Goal: Task Accomplishment & Management: Complete application form

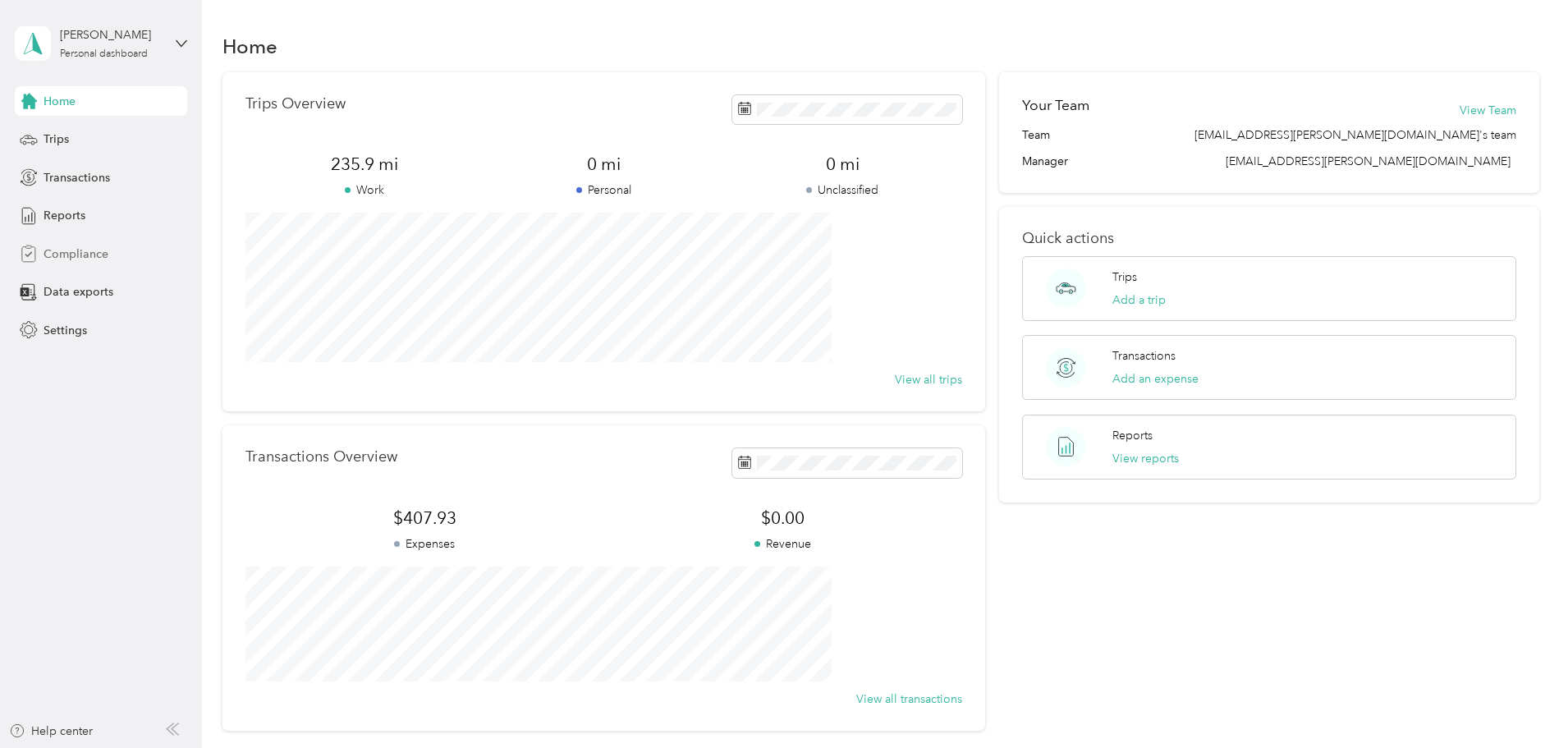
click at [67, 246] on span "Compliance" at bounding box center [76, 254] width 65 height 17
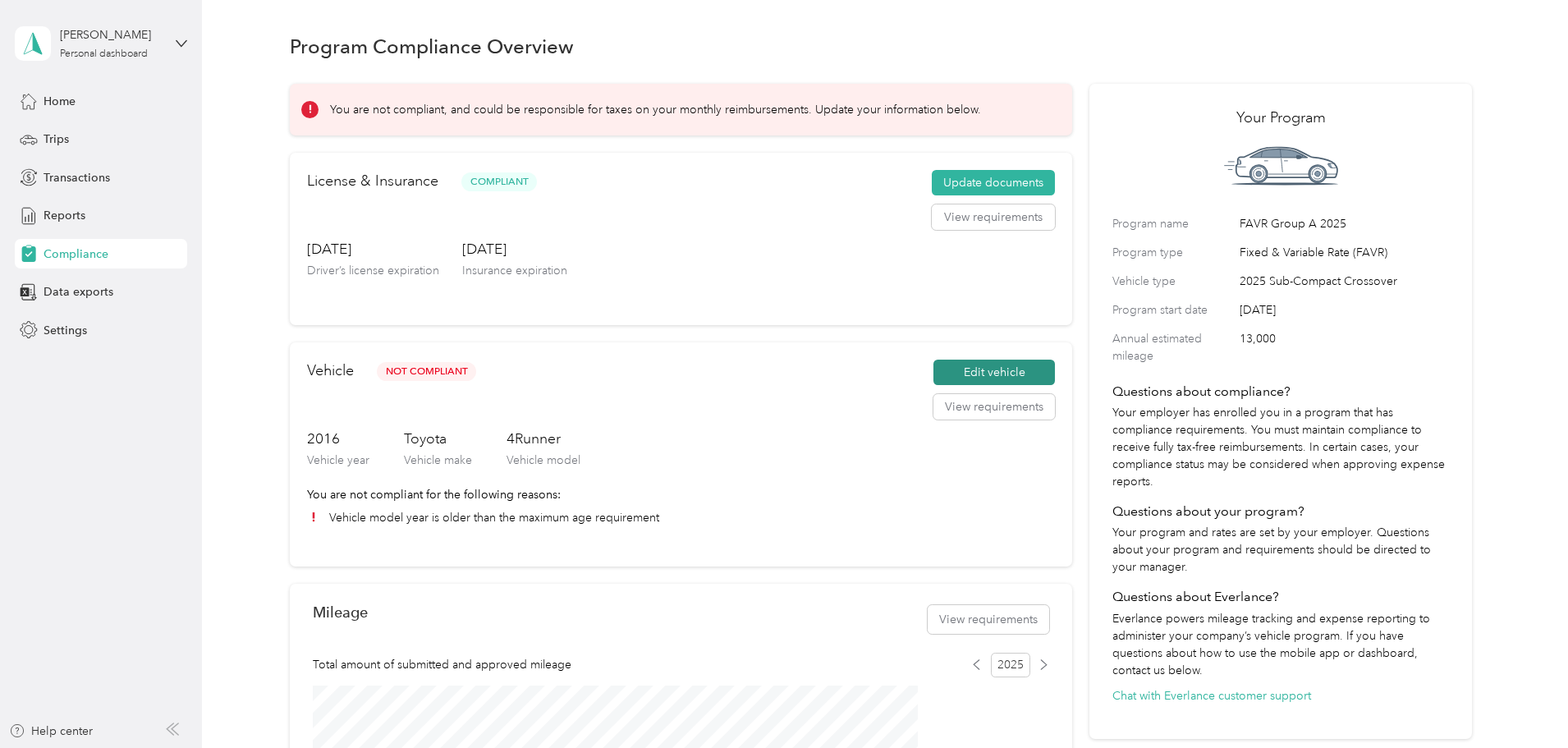
click at [945, 386] on button "Edit vehicle" at bounding box center [994, 372] width 122 height 26
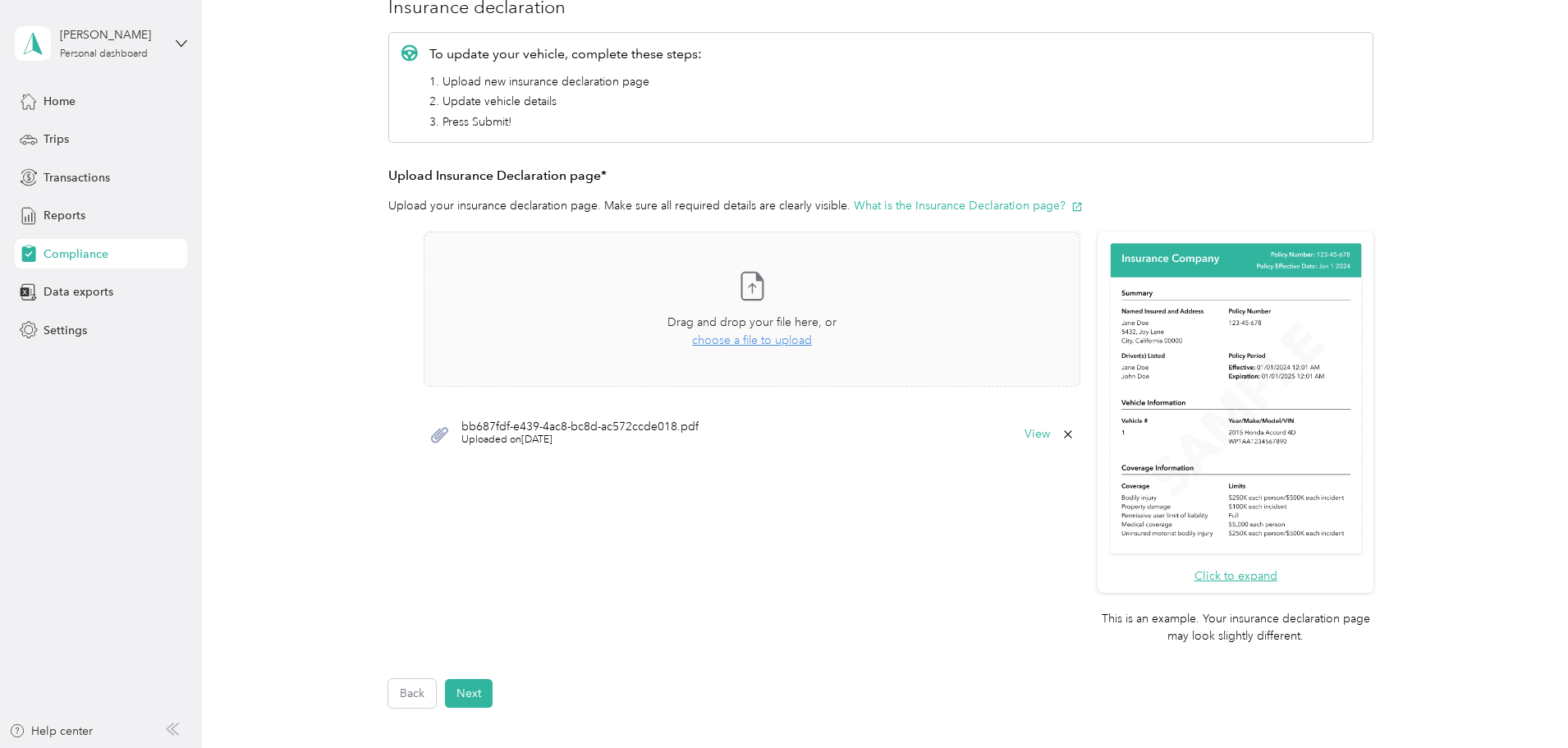
scroll to position [246, 0]
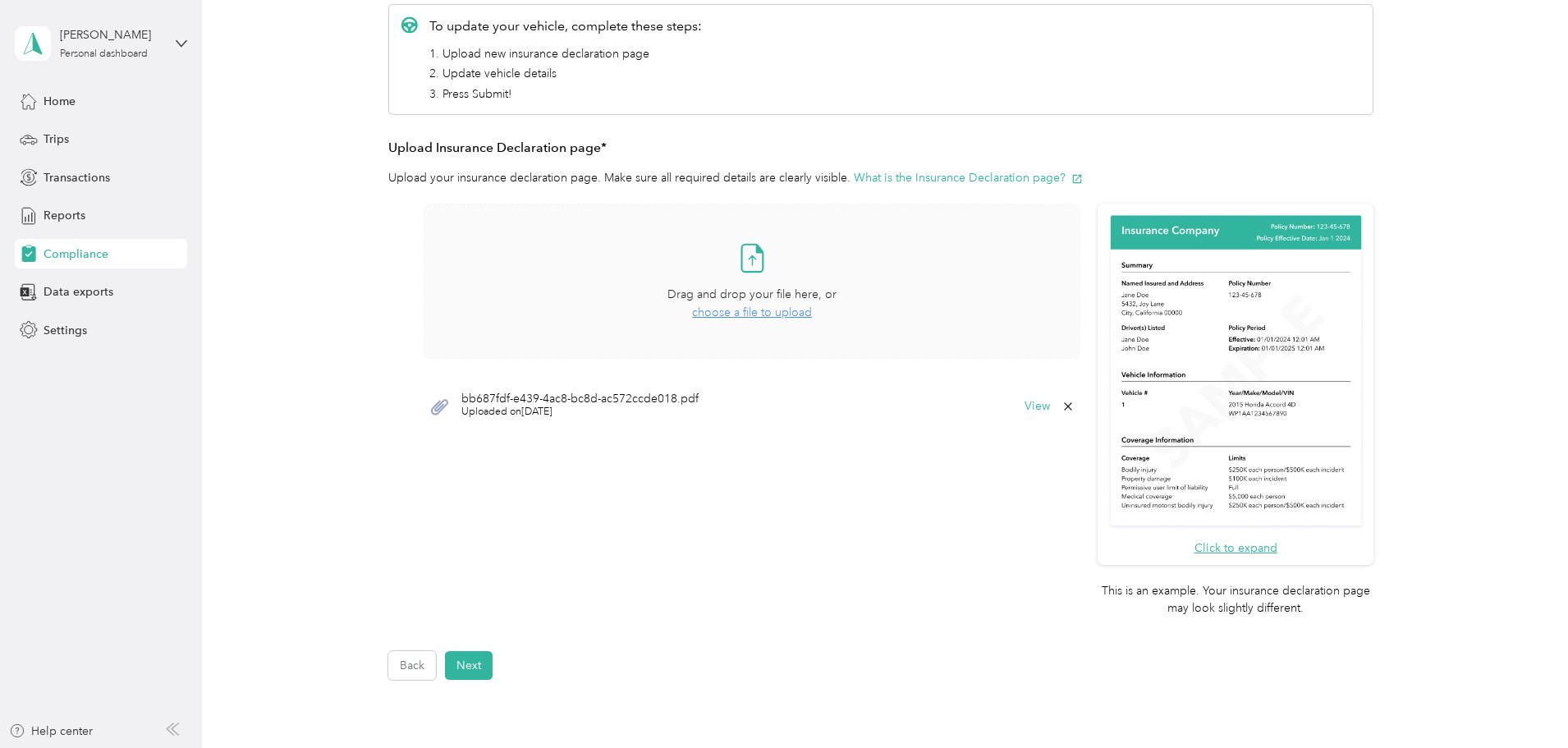
click at [751, 316] on span "choose a file to upload" at bounding box center [752, 313] width 120 height 14
click at [1067, 455] on icon at bounding box center [1068, 456] width 8 height 8
click at [1029, 469] on button "Yes" at bounding box center [1025, 468] width 32 height 26
click at [469, 662] on button "Next" at bounding box center [469, 665] width 48 height 29
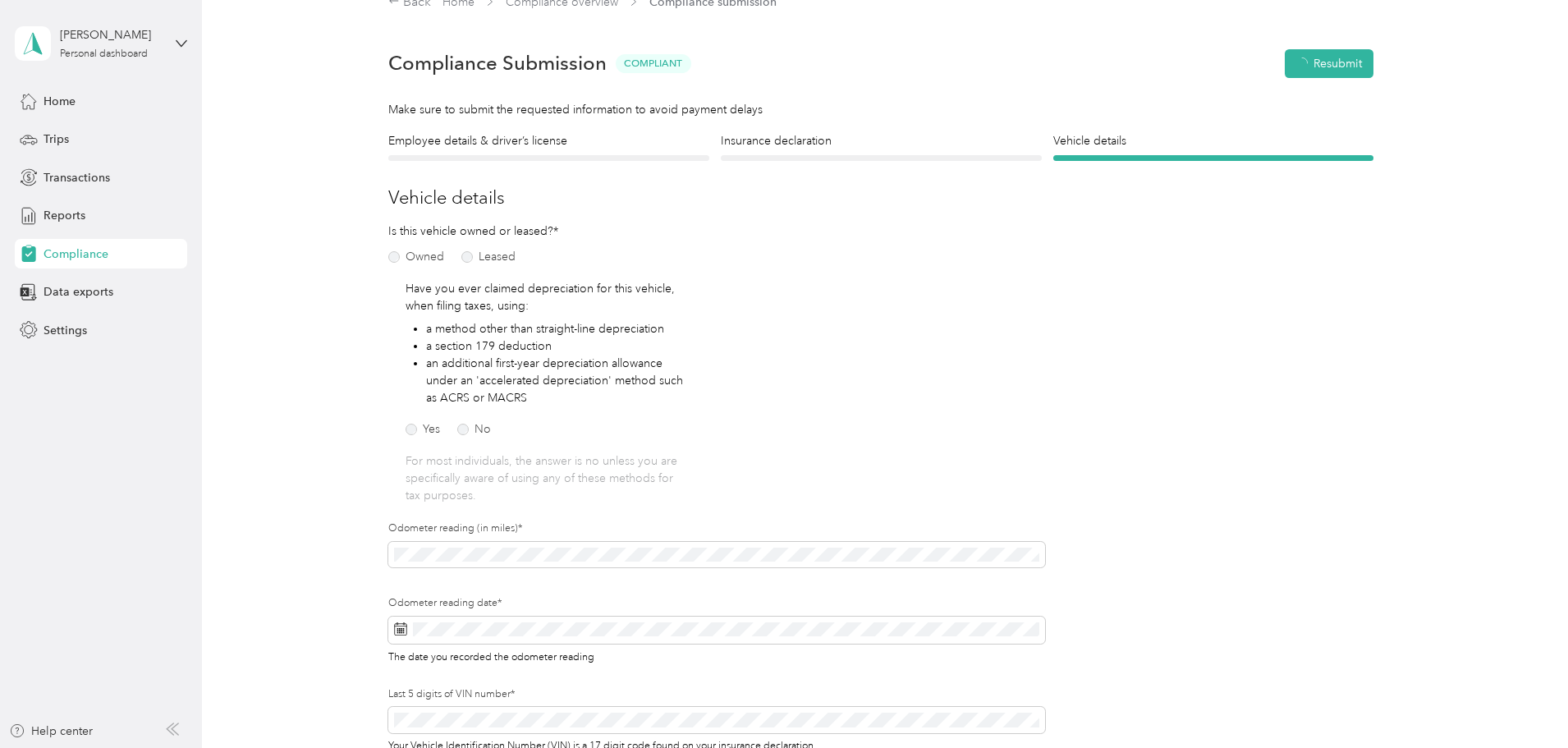
scroll to position [20, 0]
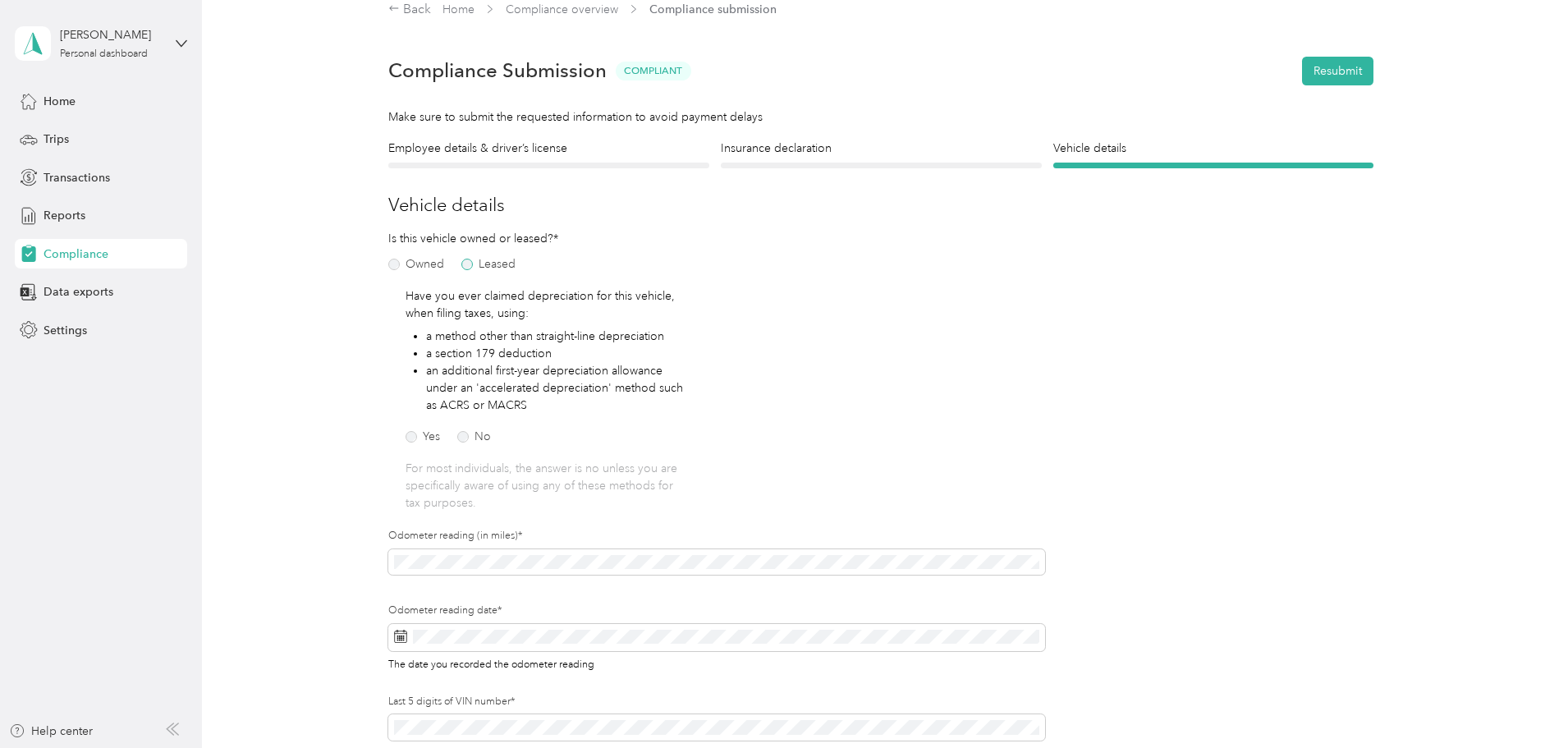
click at [462, 263] on label "Leased" at bounding box center [489, 264] width 55 height 11
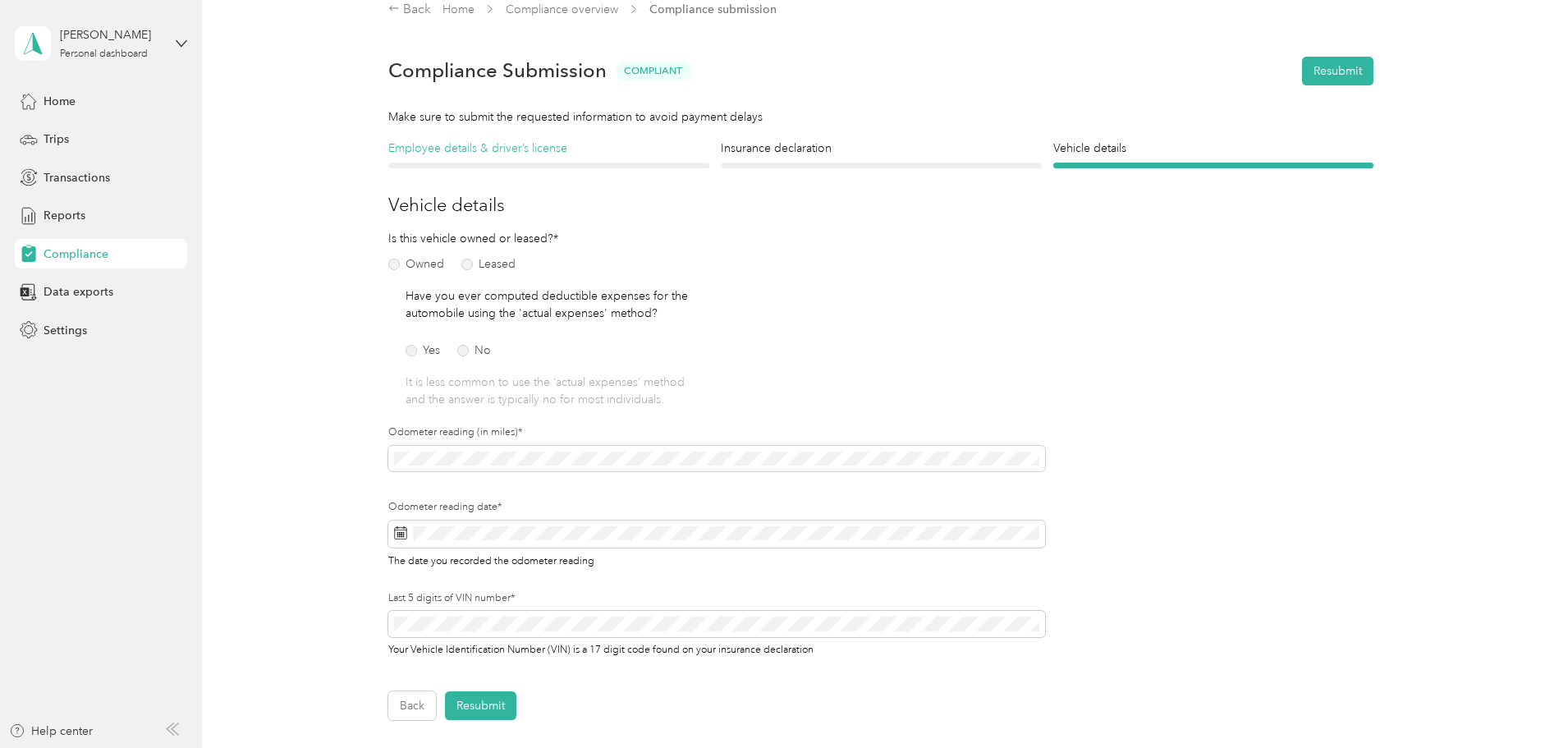
click at [510, 148] on h4 "Employee details & driver’s license" at bounding box center [549, 148] width 321 height 17
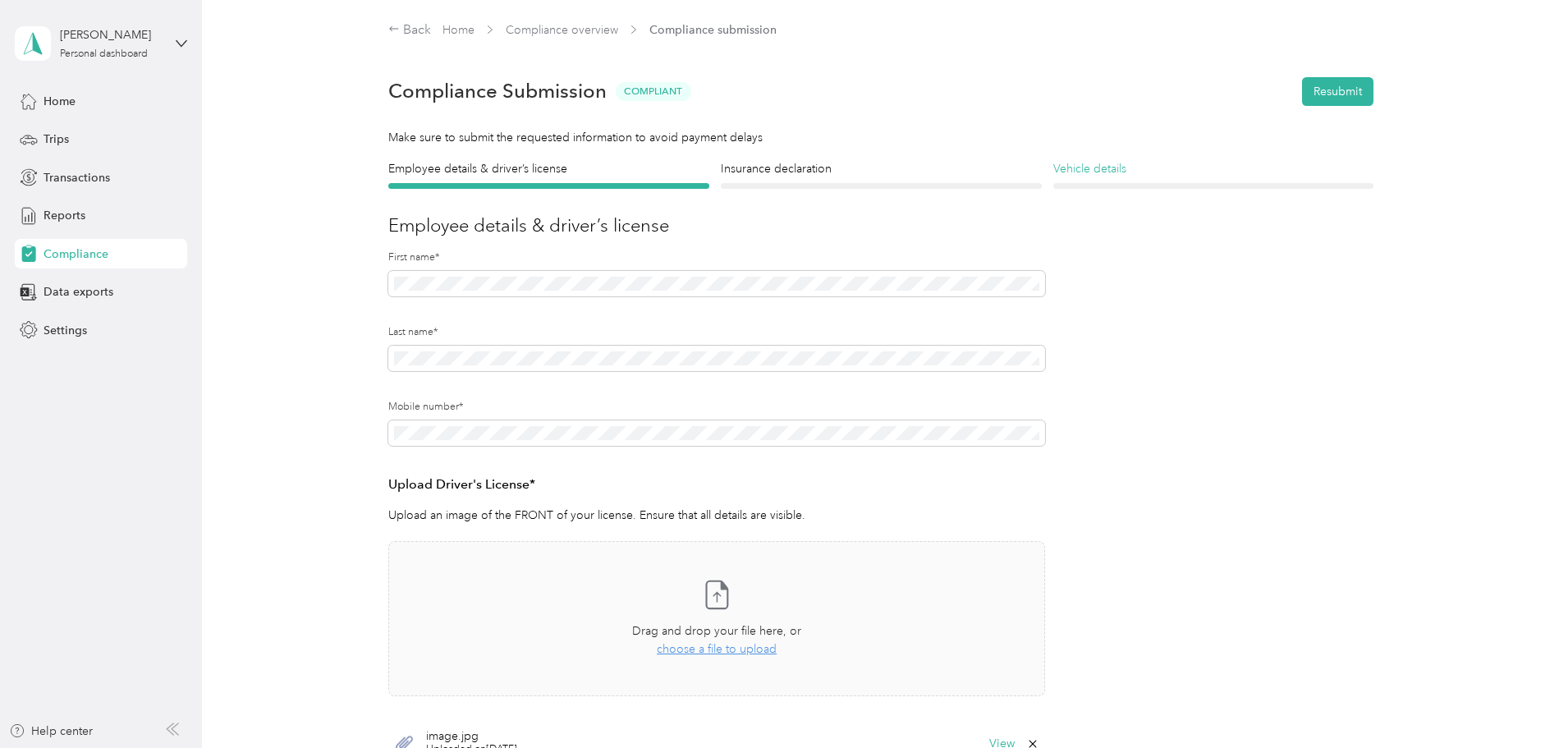
click at [1118, 171] on h4 "Vehicle details" at bounding box center [1214, 169] width 321 height 17
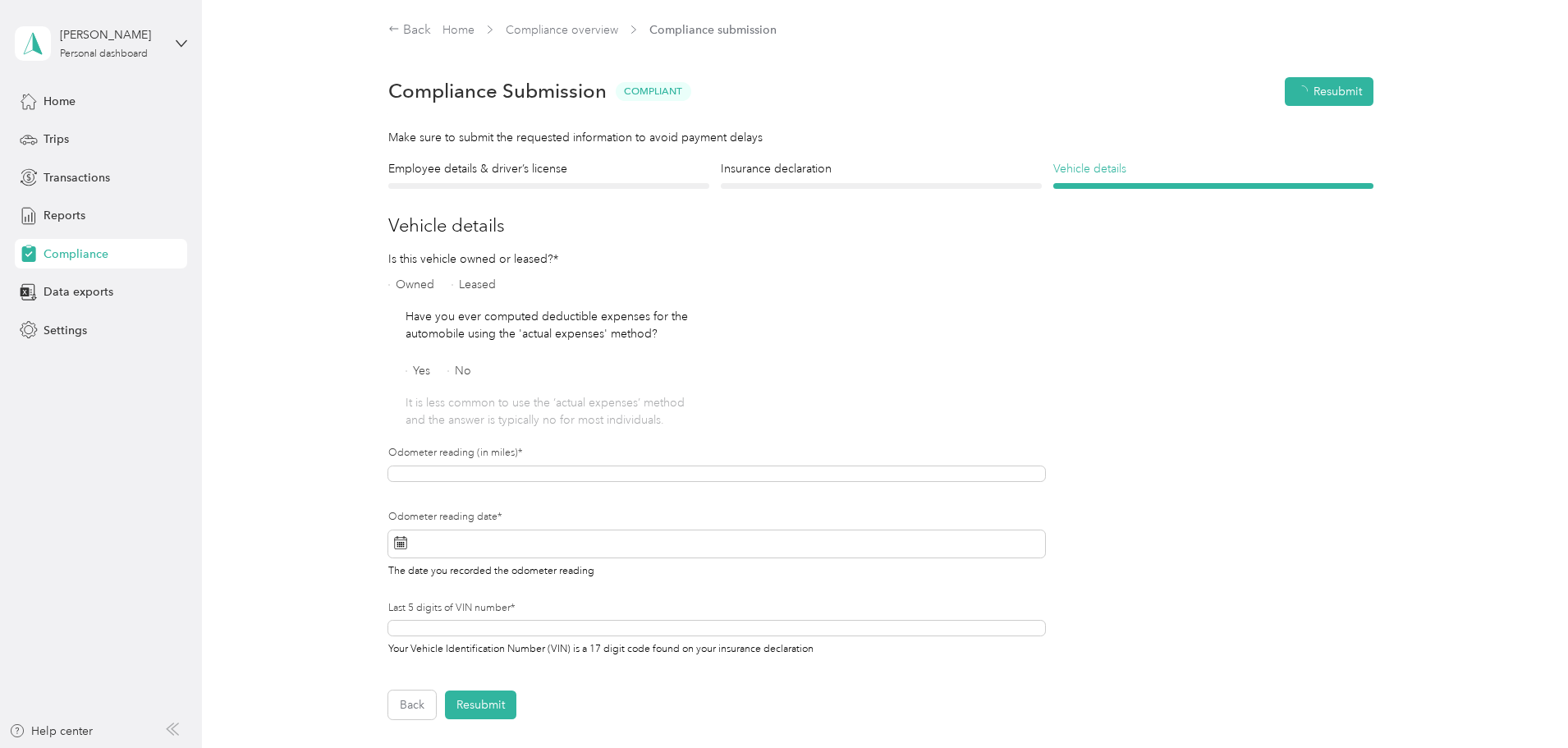
scroll to position [20, 0]
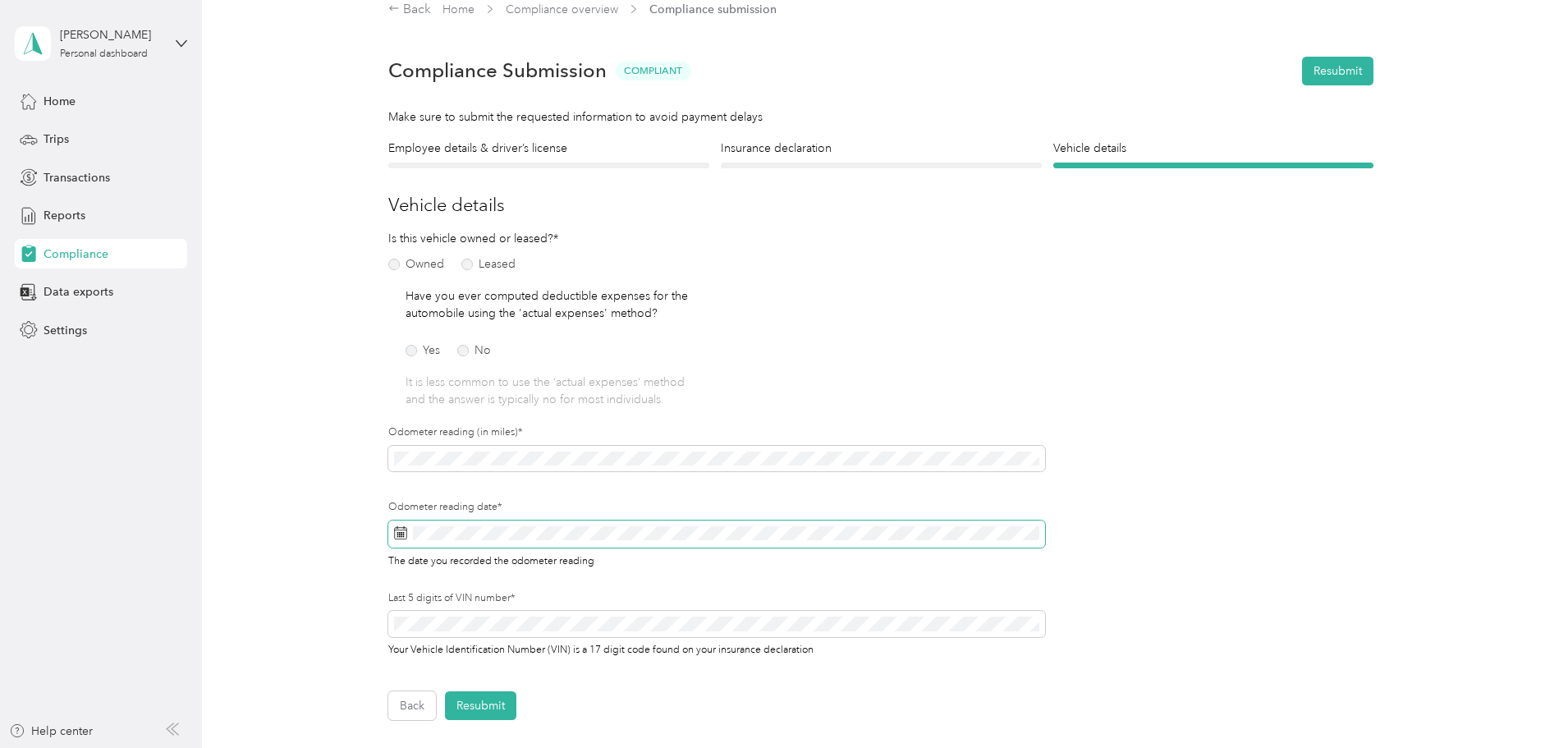
click at [474, 524] on span at bounding box center [716, 534] width 657 height 28
click at [454, 469] on div "29" at bounding box center [447, 470] width 21 height 20
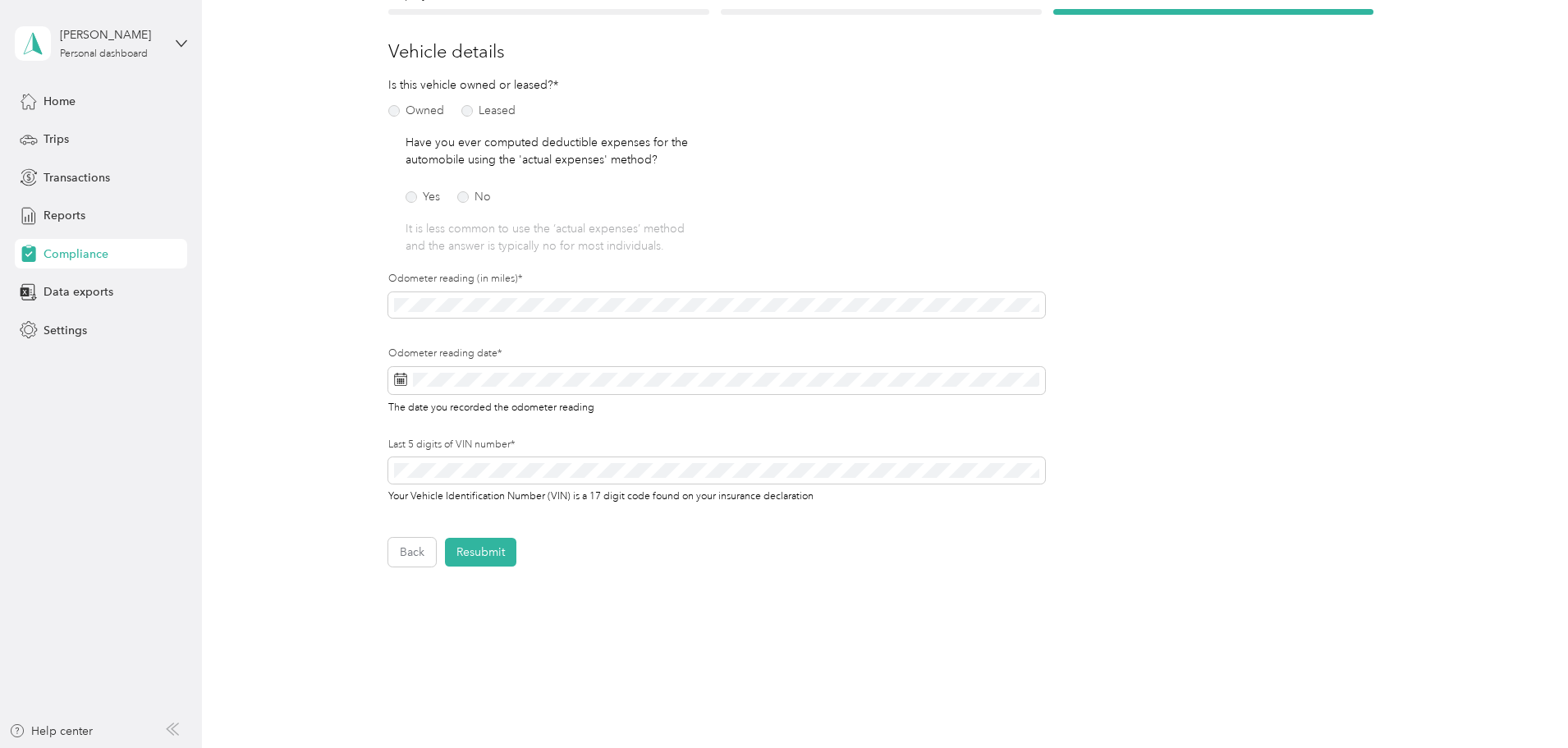
scroll to position [185, 0]
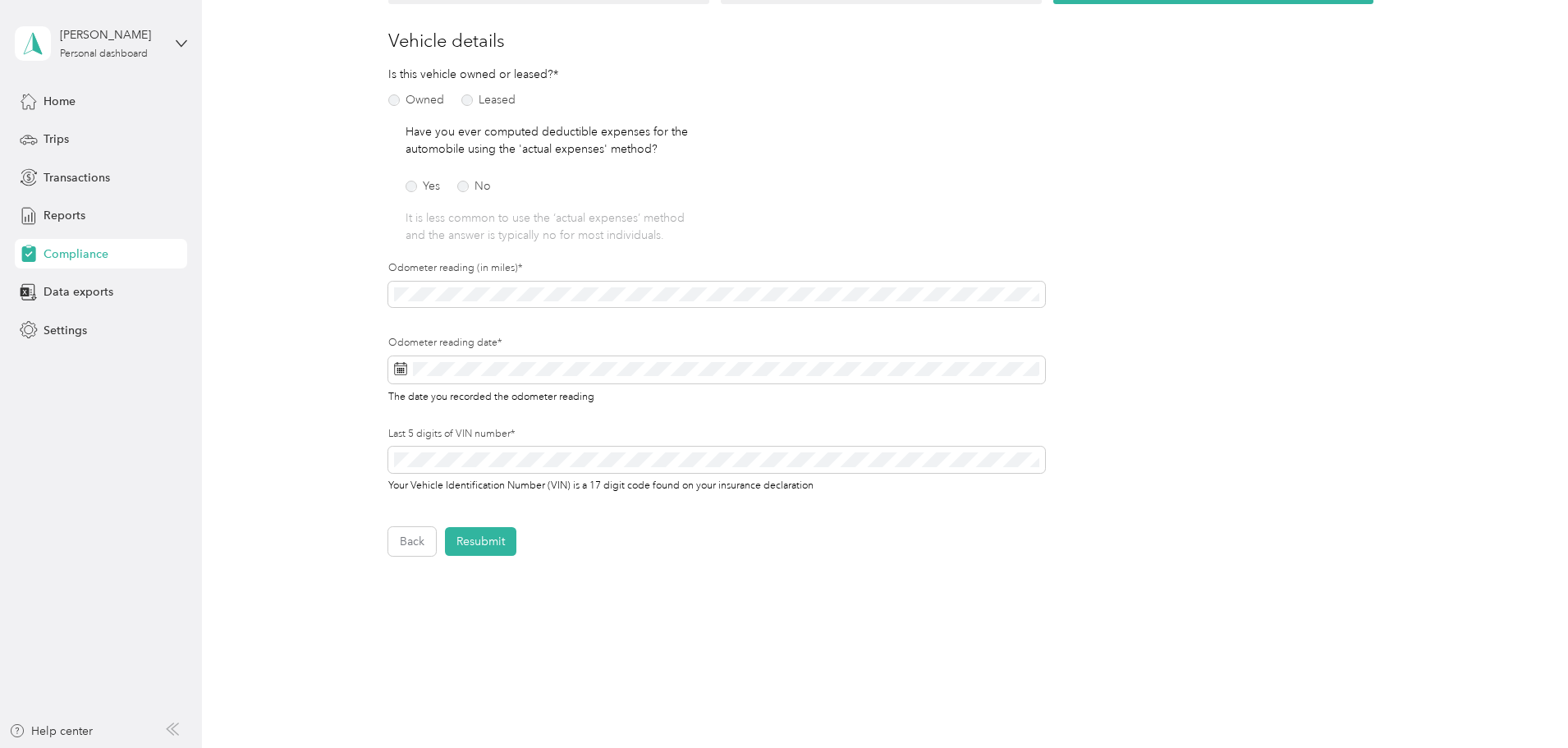
click at [319, 554] on div "Employee details & driver’s license License Insurance declaration Insurance Veh…" at bounding box center [881, 266] width 1182 height 581
click at [568, 546] on div "Back Resubmit" at bounding box center [881, 542] width 985 height 29
click at [476, 540] on button "Resubmit" at bounding box center [481, 542] width 72 height 29
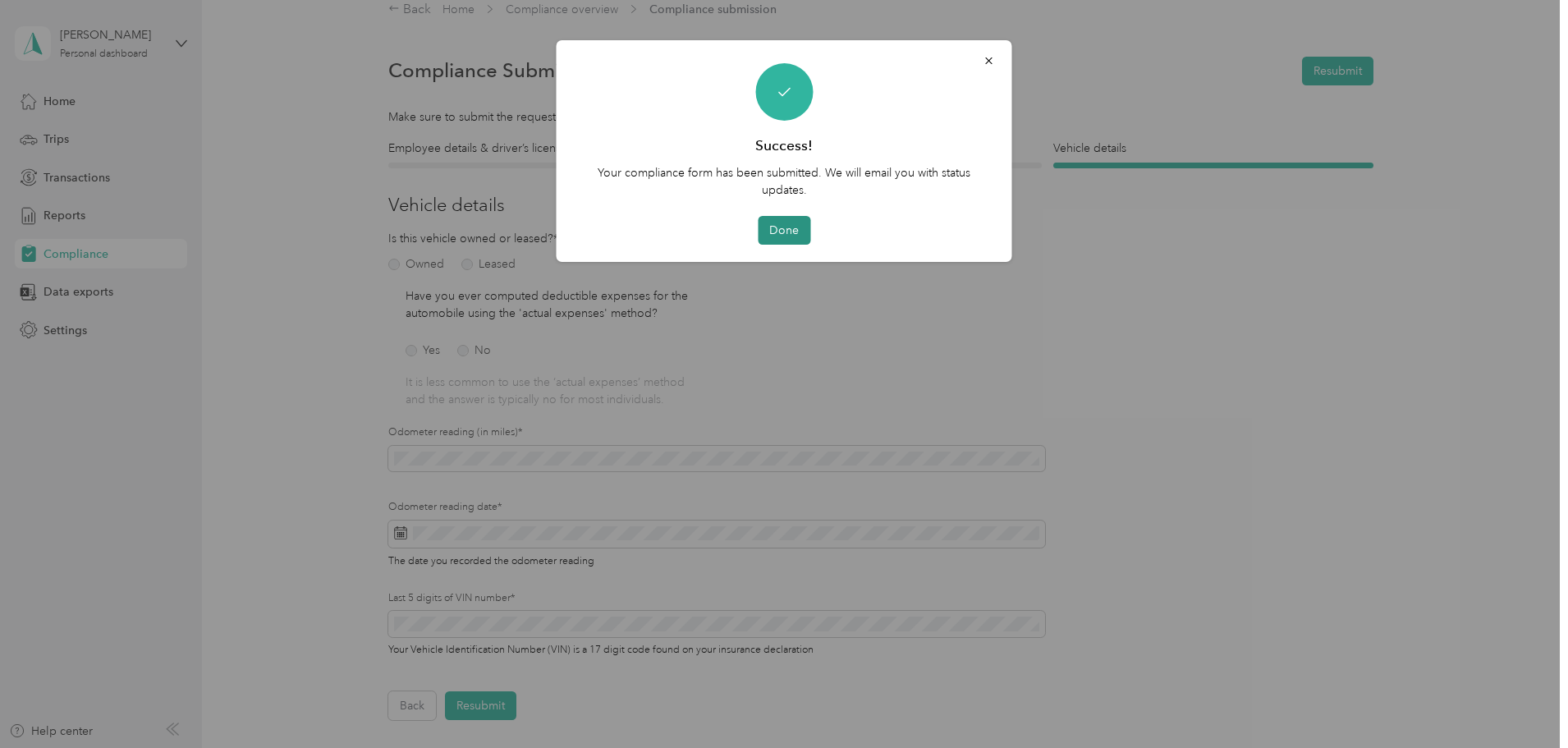
click at [789, 230] on button "Done" at bounding box center [784, 231] width 53 height 29
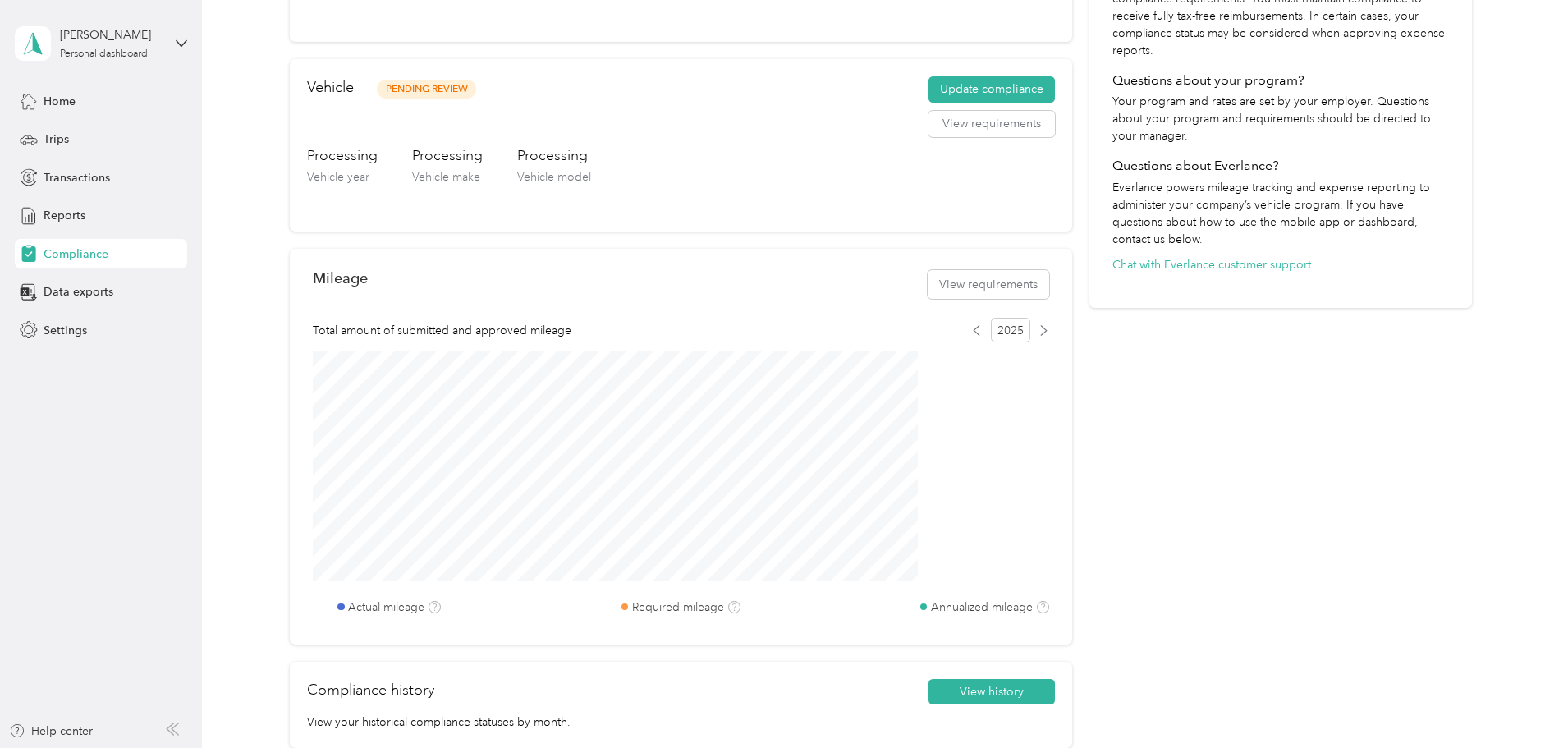
scroll to position [185, 0]
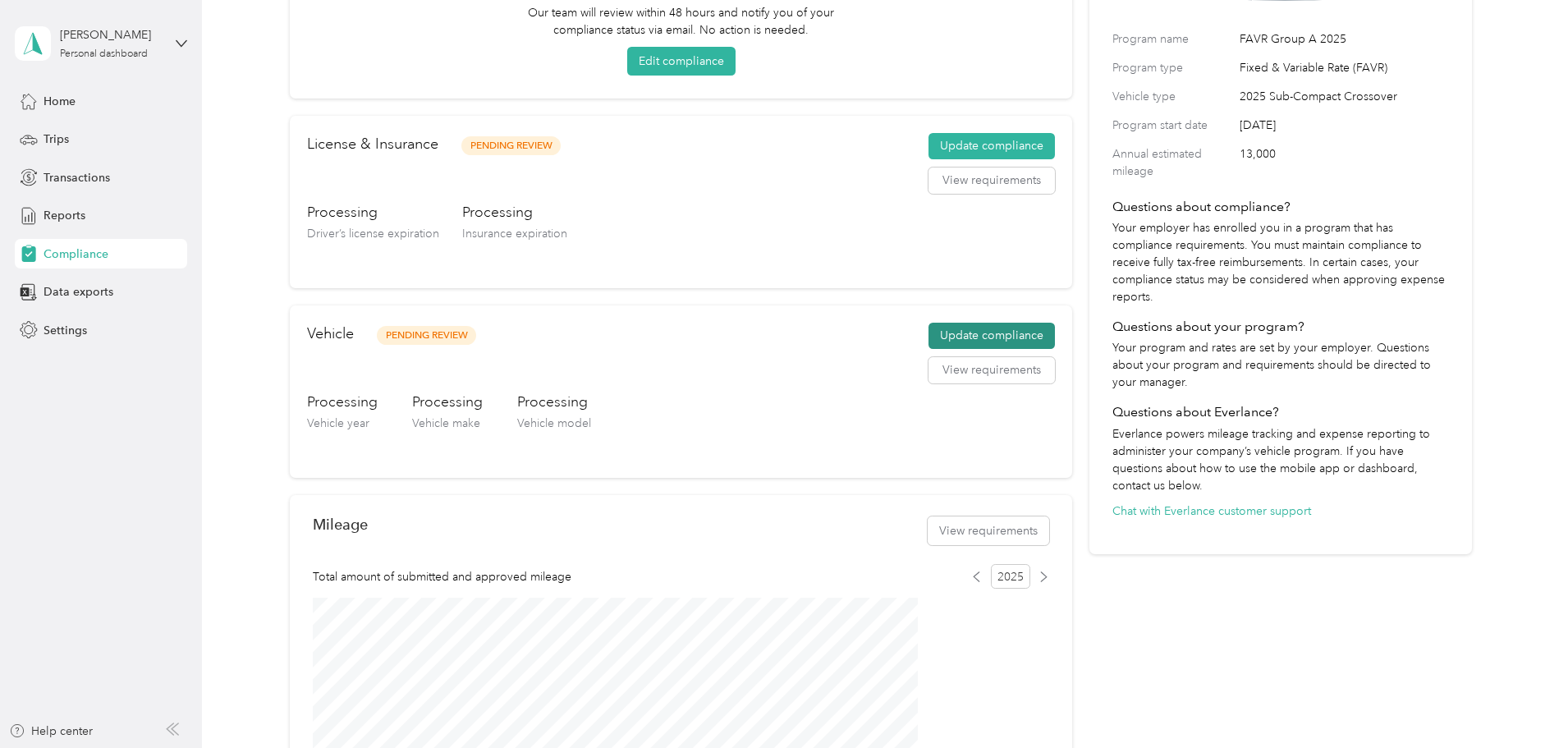
click at [987, 333] on button "Update compliance" at bounding box center [991, 336] width 126 height 26
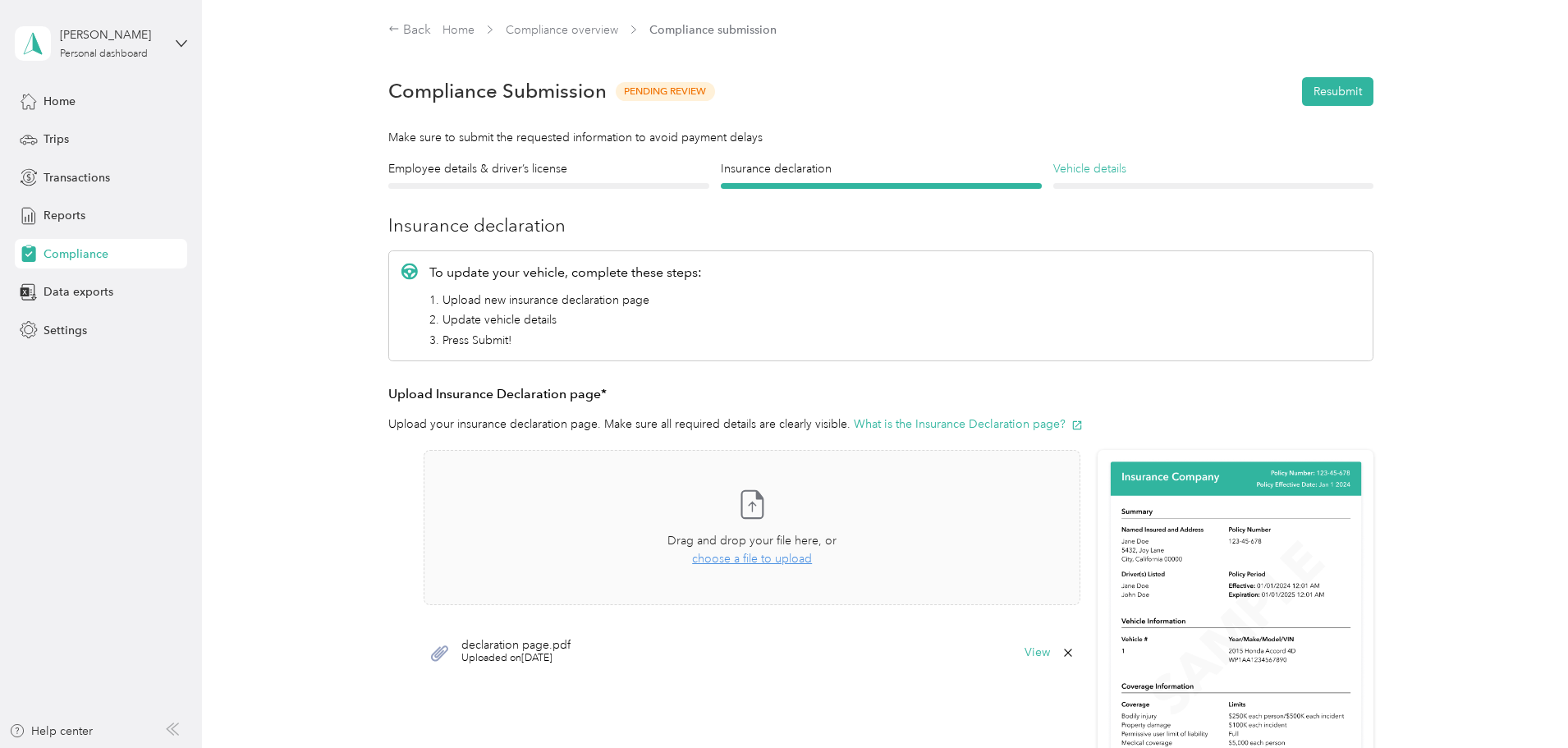
click at [1098, 170] on h4 "Vehicle details" at bounding box center [1214, 169] width 321 height 17
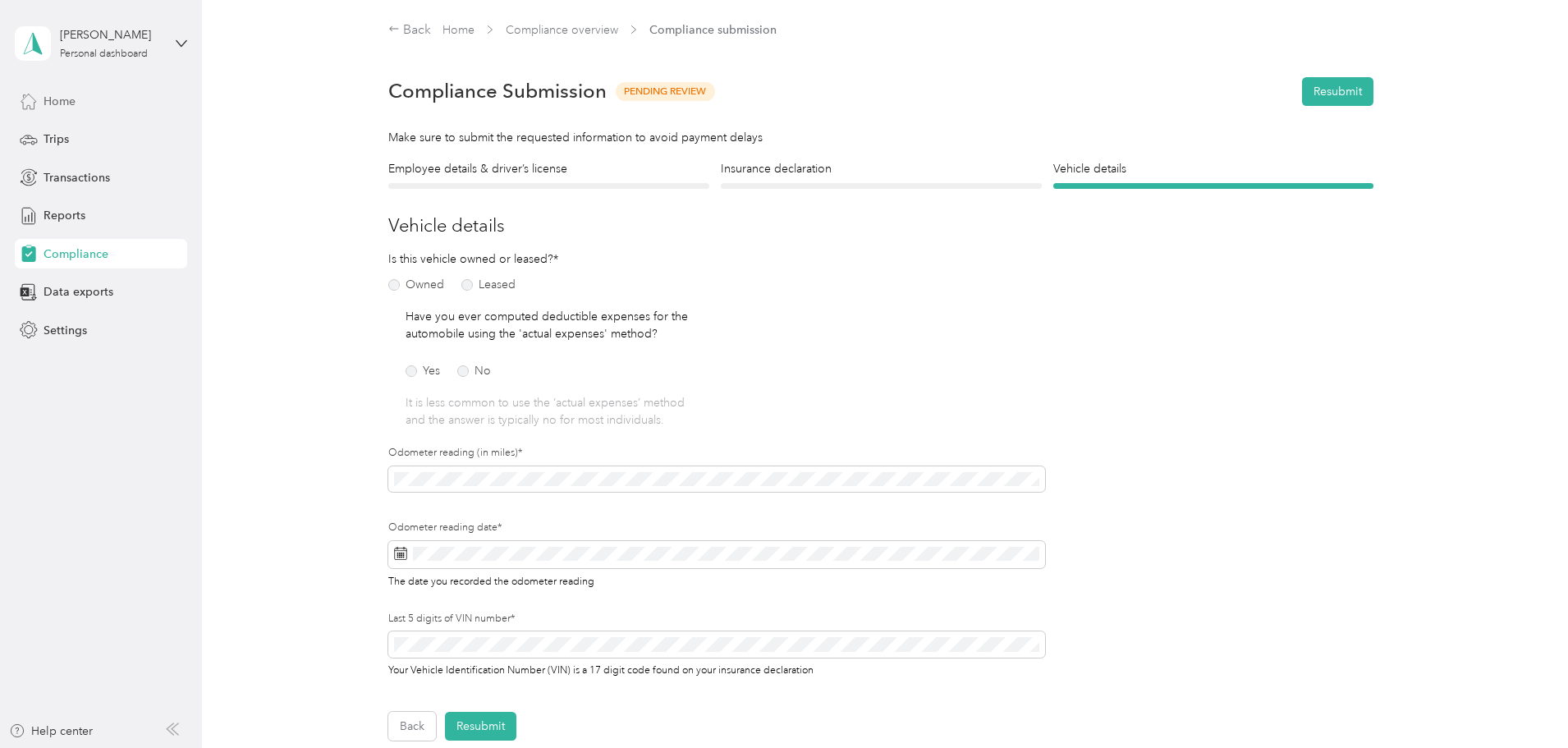
click at [68, 102] on span "Home" at bounding box center [60, 101] width 32 height 17
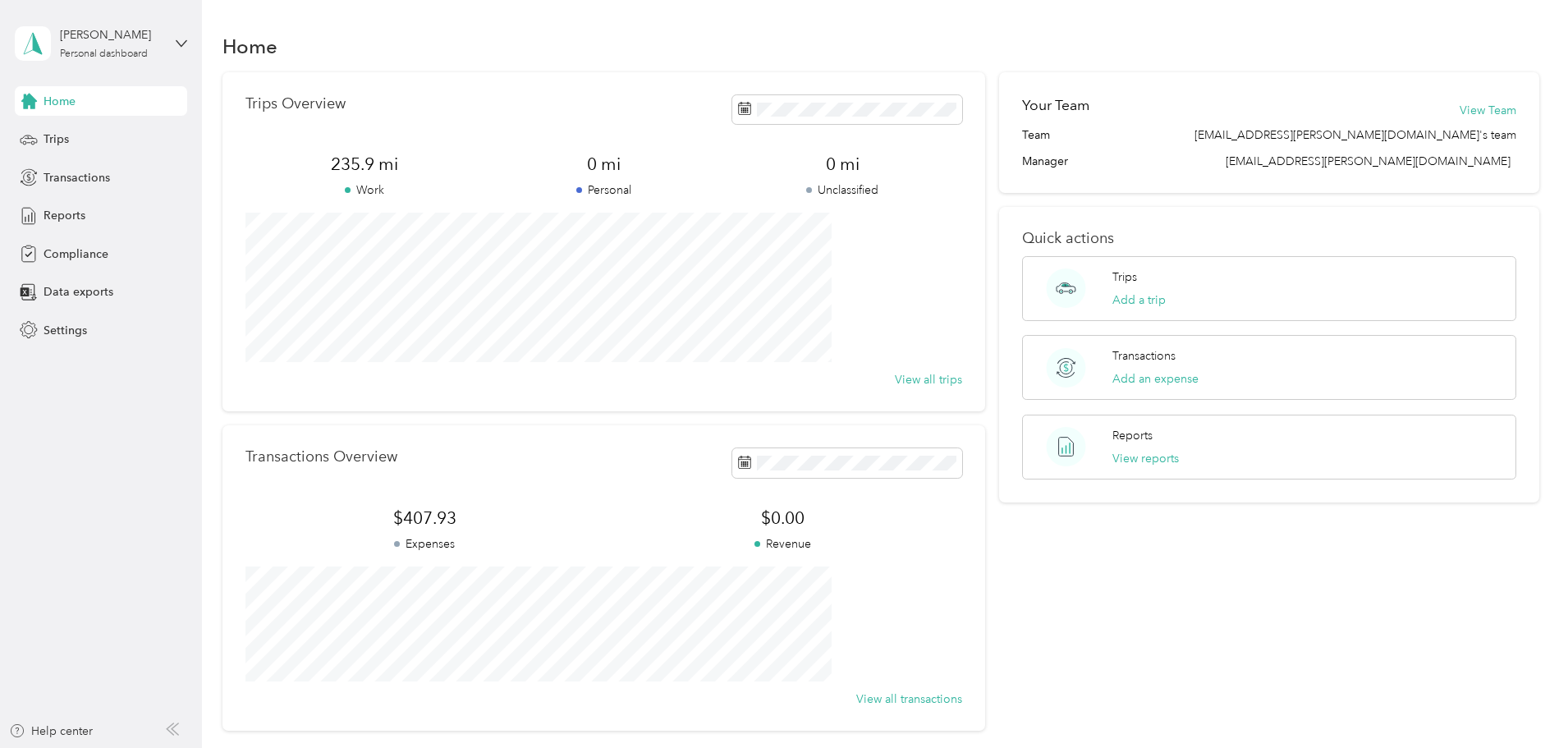
click at [58, 156] on div "Home Trips Transactions Reports Compliance Data exports Settings" at bounding box center [101, 216] width 172 height 259
click at [56, 145] on span "Trips" at bounding box center [56, 139] width 26 height 17
